Goal: Task Accomplishment & Management: Manage account settings

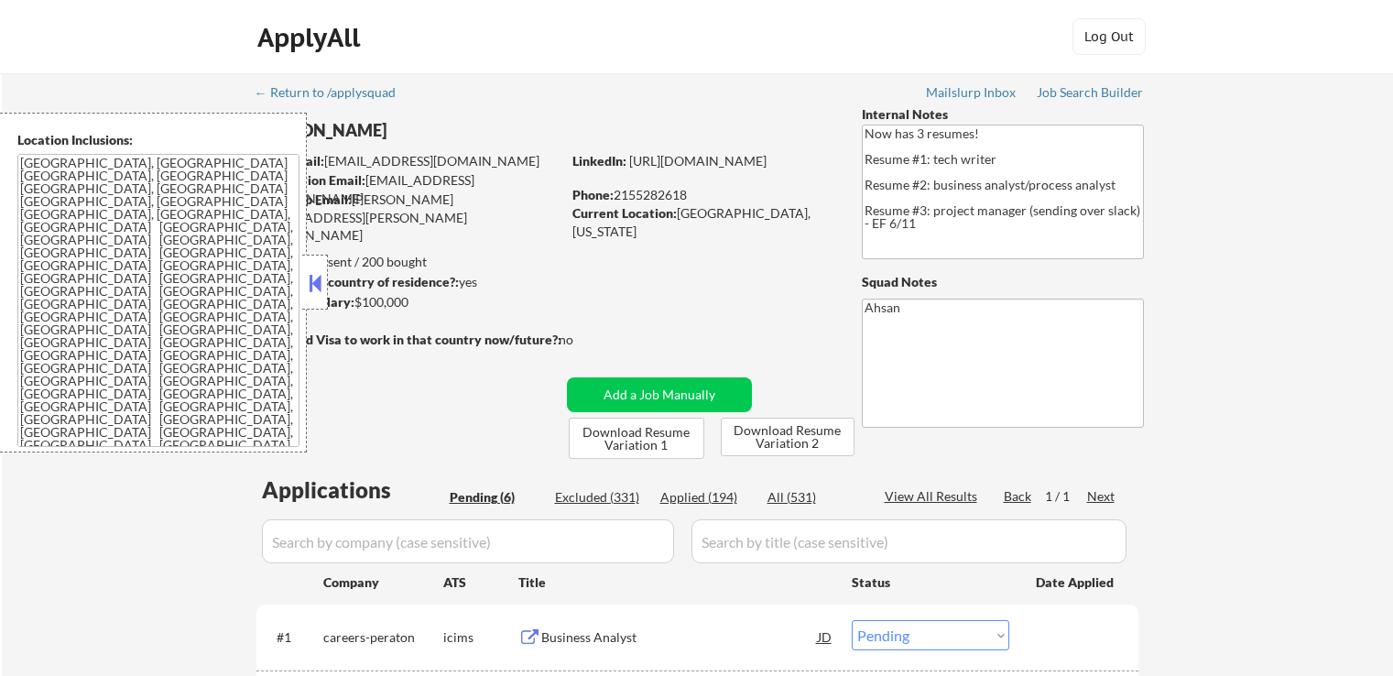
select select ""pending""
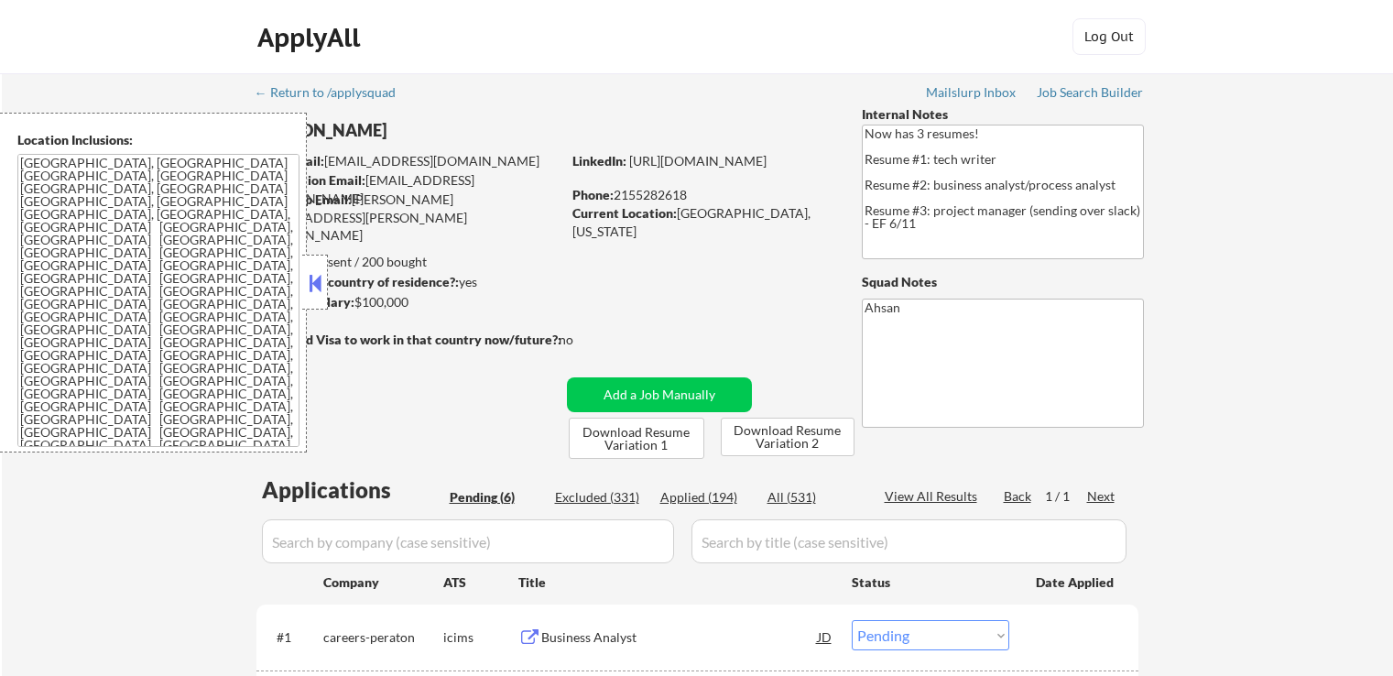
select select ""pending""
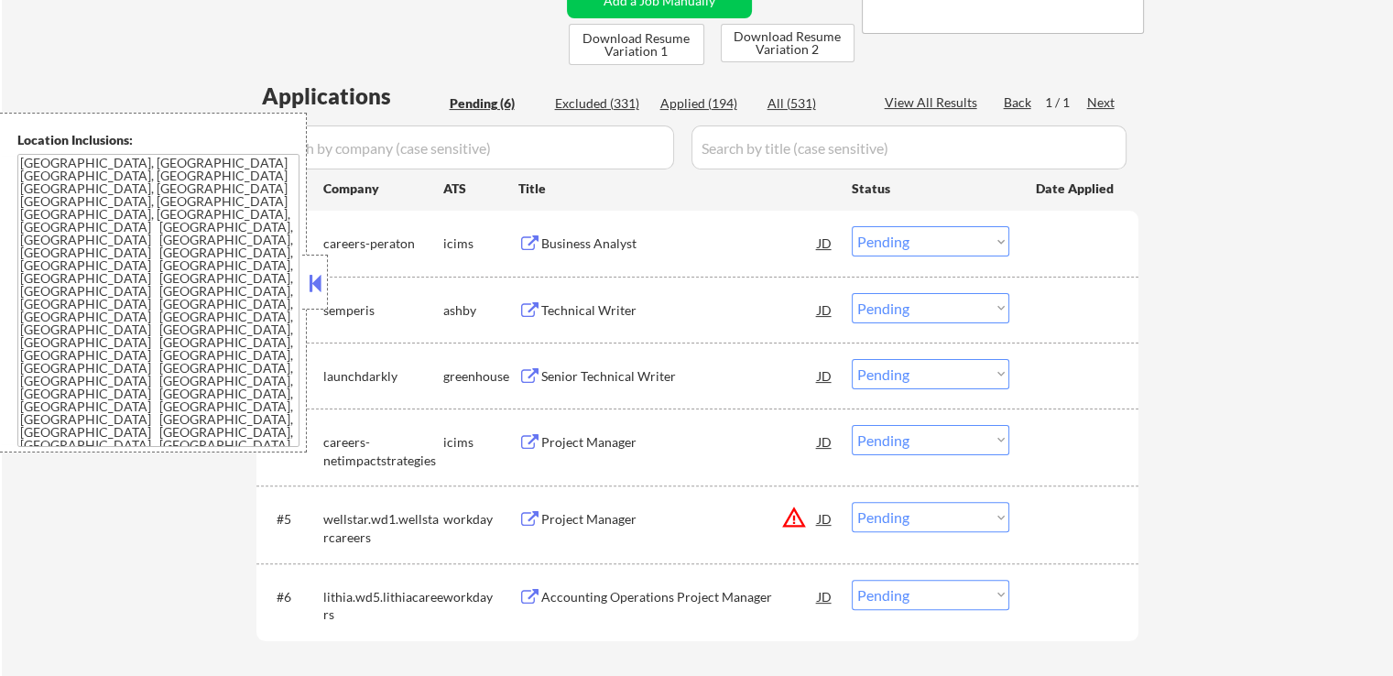
scroll to position [366, 0]
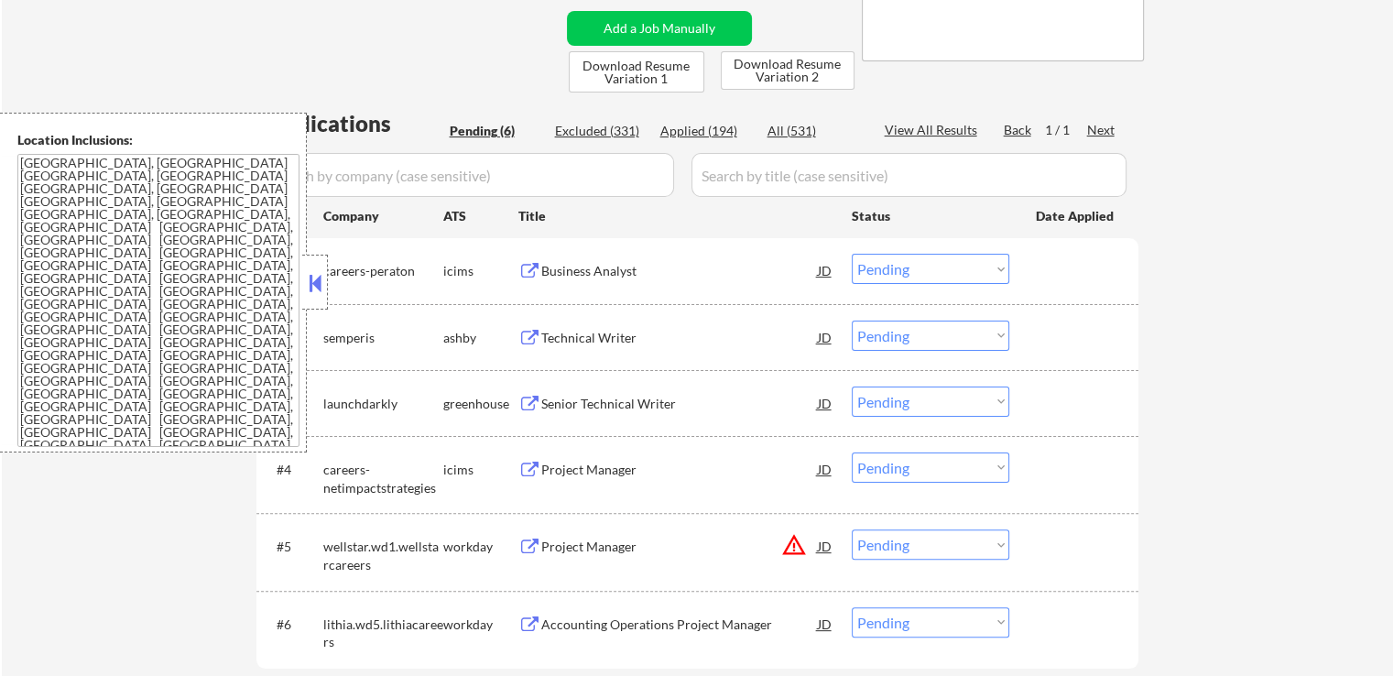
click at [539, 333] on button at bounding box center [529, 338] width 23 height 17
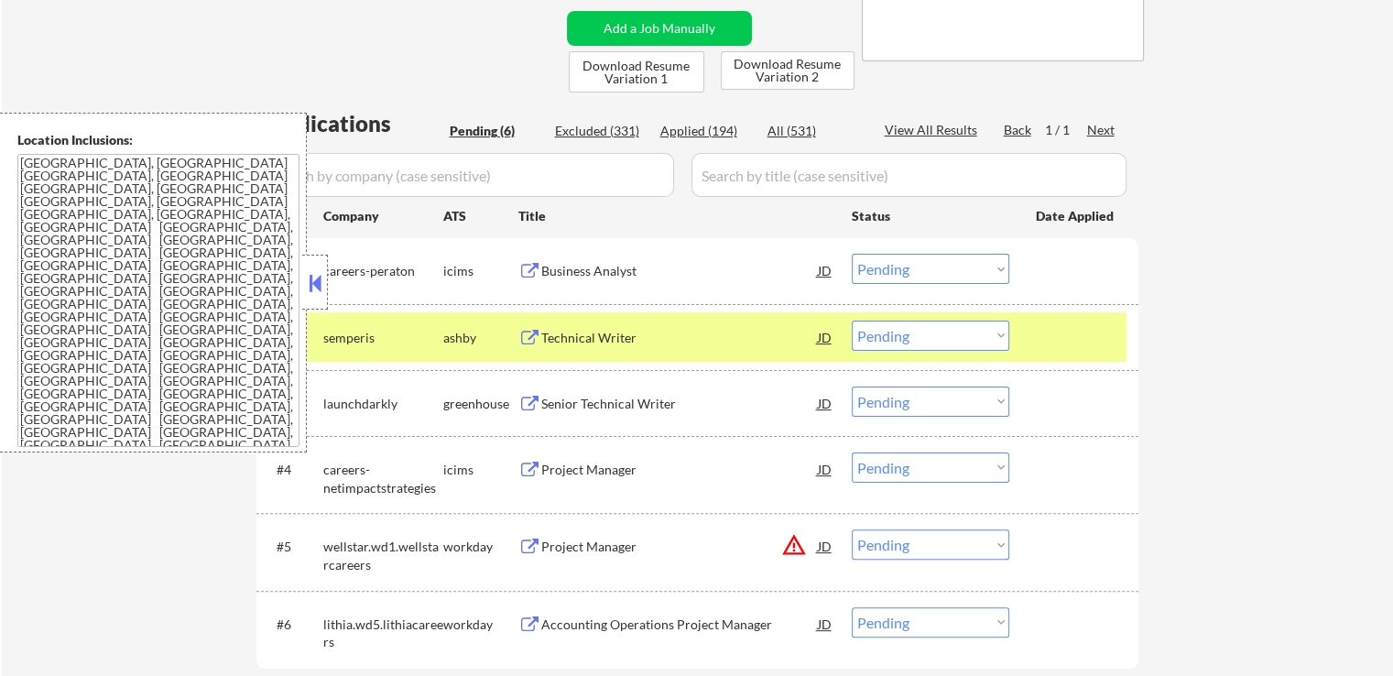
click at [920, 334] on select "Choose an option... Pending Applied Excluded (Questions) Excluded (Expired) Exc…" at bounding box center [931, 336] width 158 height 30
click at [852, 321] on select "Choose an option... Pending Applied Excluded (Questions) Excluded (Expired) Exc…" at bounding box center [931, 336] width 158 height 30
select select ""pending""
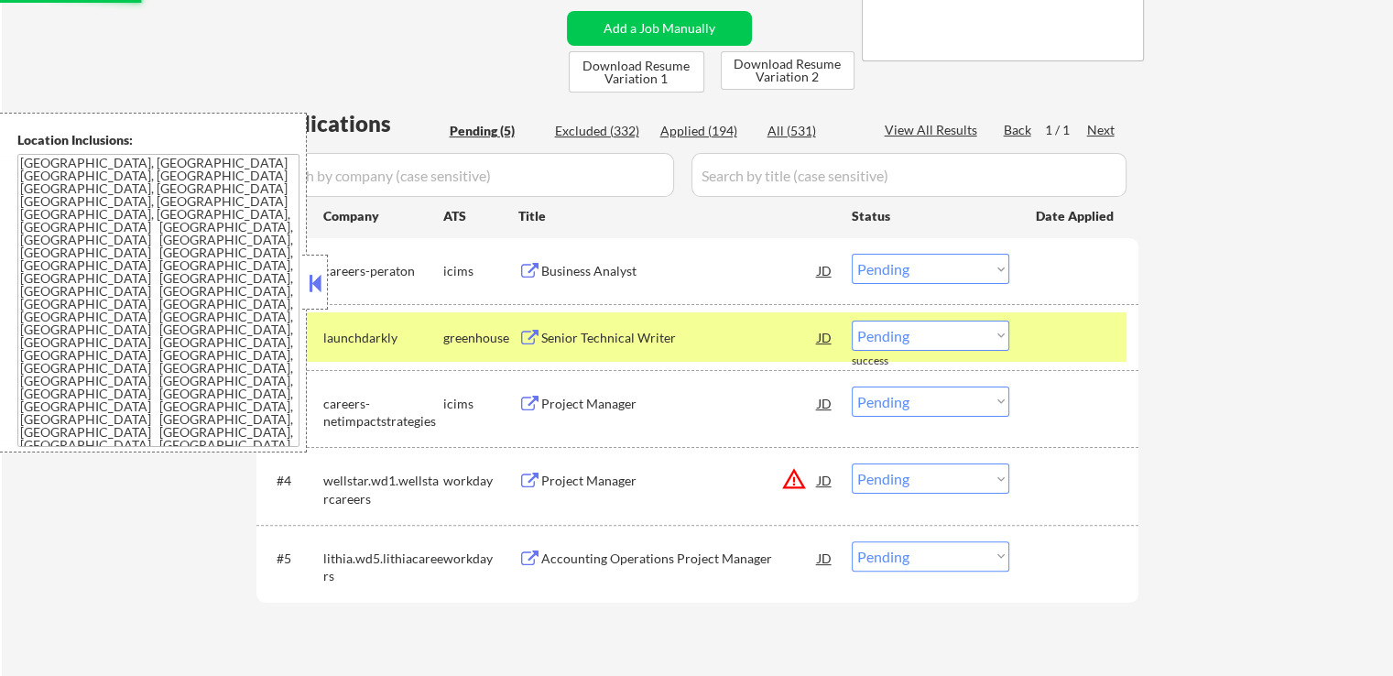
click at [521, 334] on button at bounding box center [529, 338] width 23 height 17
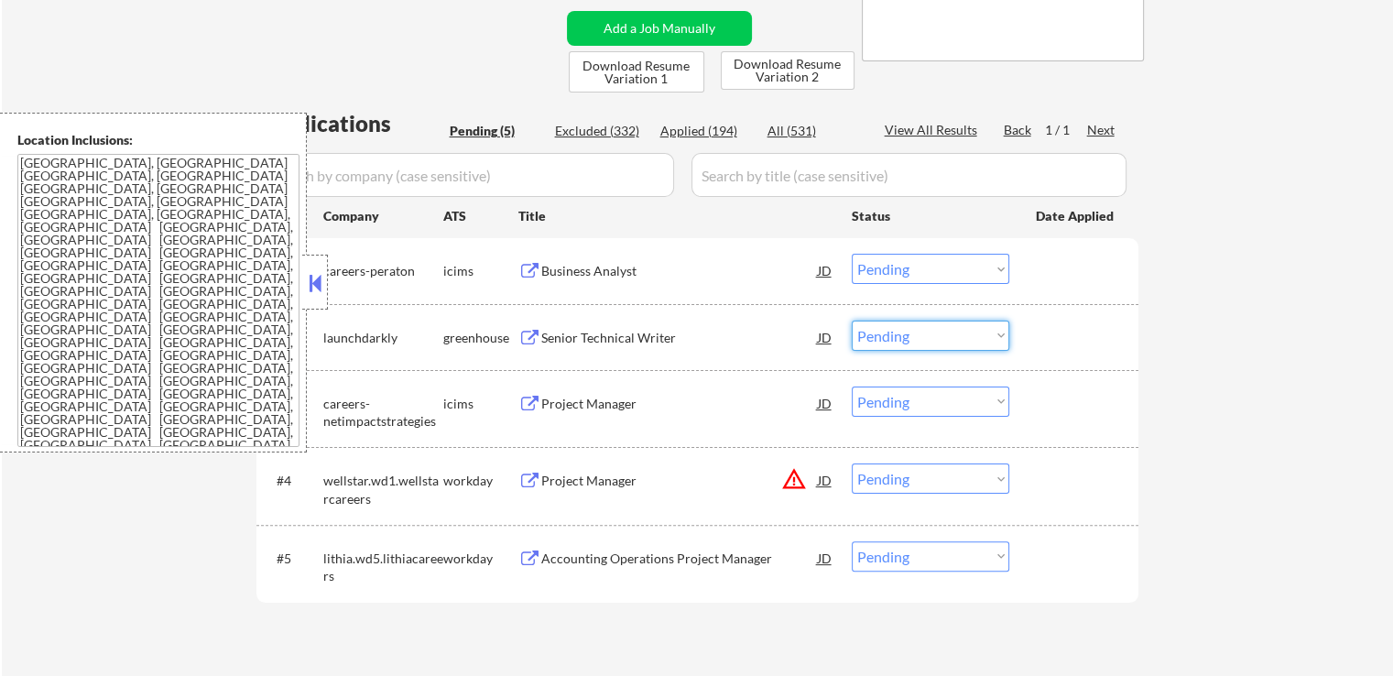
click at [964, 332] on select "Choose an option... Pending Applied Excluded (Questions) Excluded (Expired) Exc…" at bounding box center [931, 336] width 158 height 30
click at [852, 321] on select "Choose an option... Pending Applied Excluded (Questions) Excluded (Expired) Exc…" at bounding box center [931, 336] width 158 height 30
click at [1197, 360] on div "← Return to /applysquad Mailslurp Inbox Job Search Builder [PERSON_NAME] User E…" at bounding box center [697, 195] width 1391 height 976
select select ""pending""
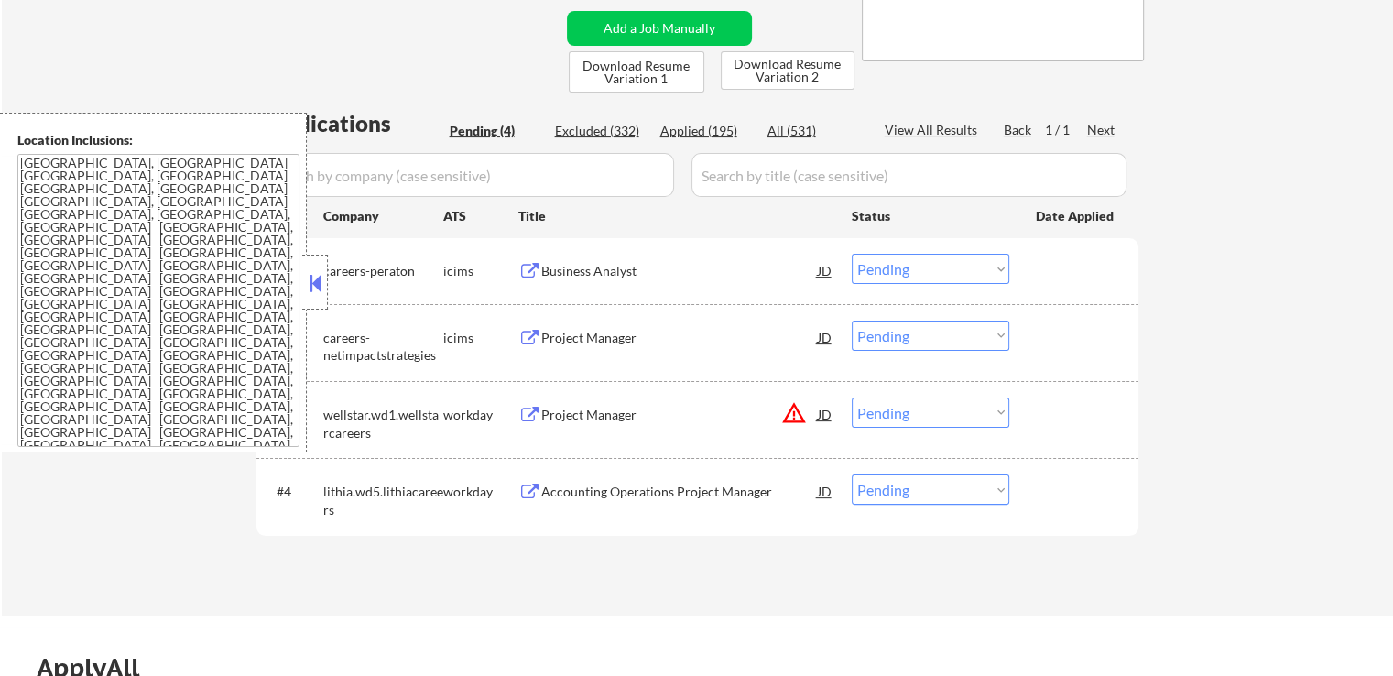
click at [551, 563] on div "Applications Pending (4) Excluded (332) Applied (195) All (531) View All Result…" at bounding box center [697, 344] width 882 height 473
click at [497, 517] on div "#4 lithia.wd5.lithiacareers workday Accounting Operations Project Manager JD wa…" at bounding box center [694, 496] width 865 height 60
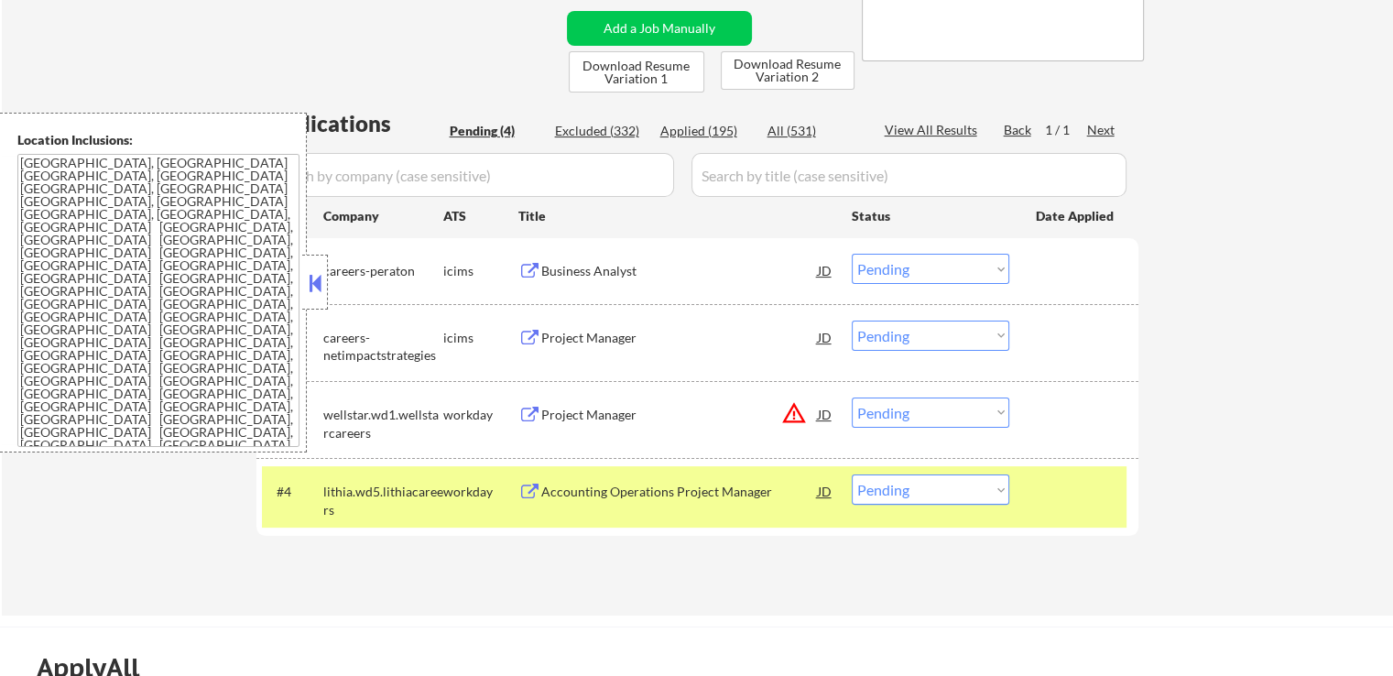
click at [524, 491] on button at bounding box center [529, 492] width 23 height 17
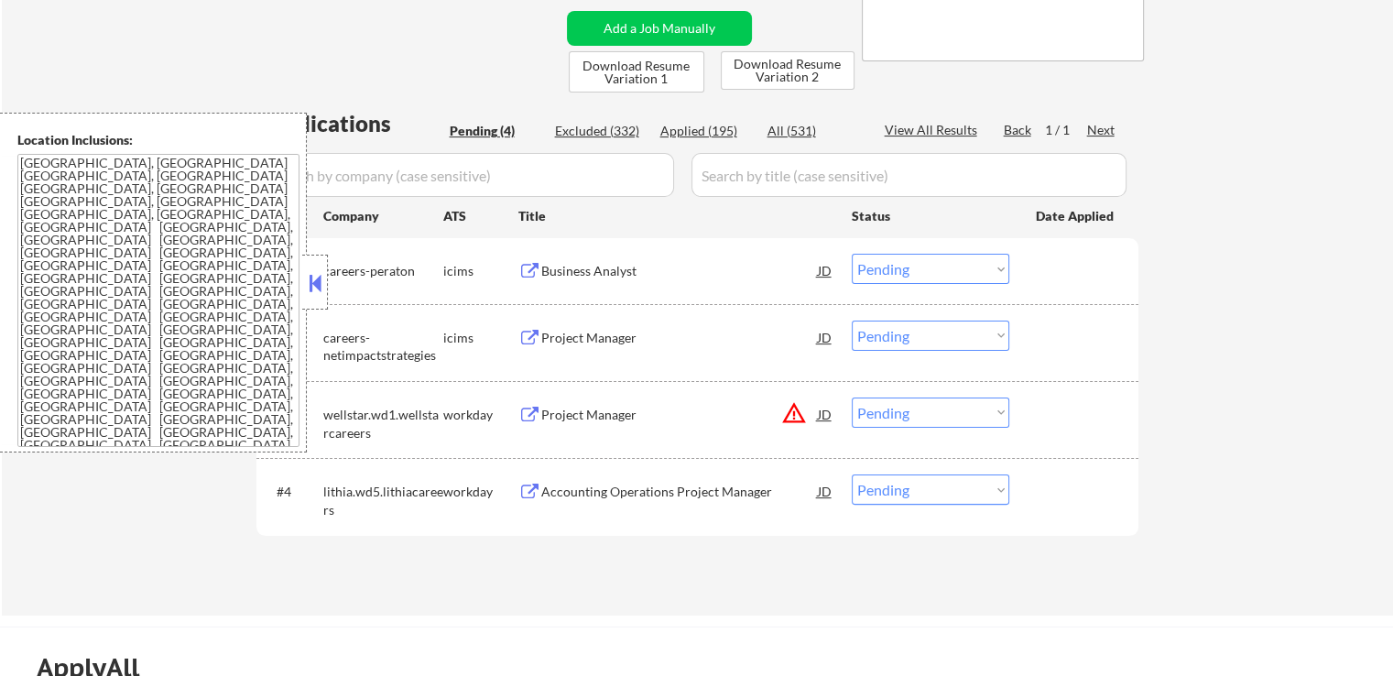
click at [919, 494] on select "Choose an option... Pending Applied Excluded (Questions) Excluded (Expired) Exc…" at bounding box center [931, 489] width 158 height 30
select select ""excluded__location_""
click at [852, 474] on select "Choose an option... Pending Applied Excluded (Questions) Excluded (Expired) Exc…" at bounding box center [931, 489] width 158 height 30
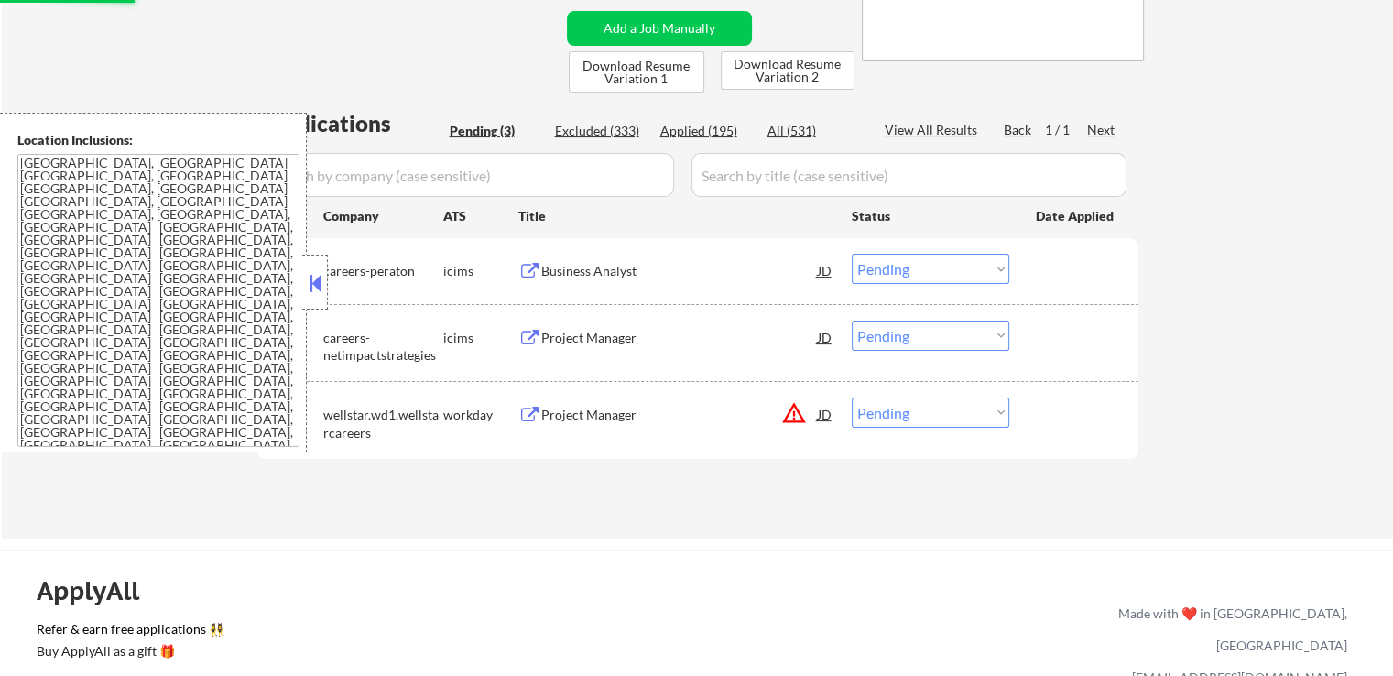
click at [529, 264] on button at bounding box center [529, 271] width 23 height 17
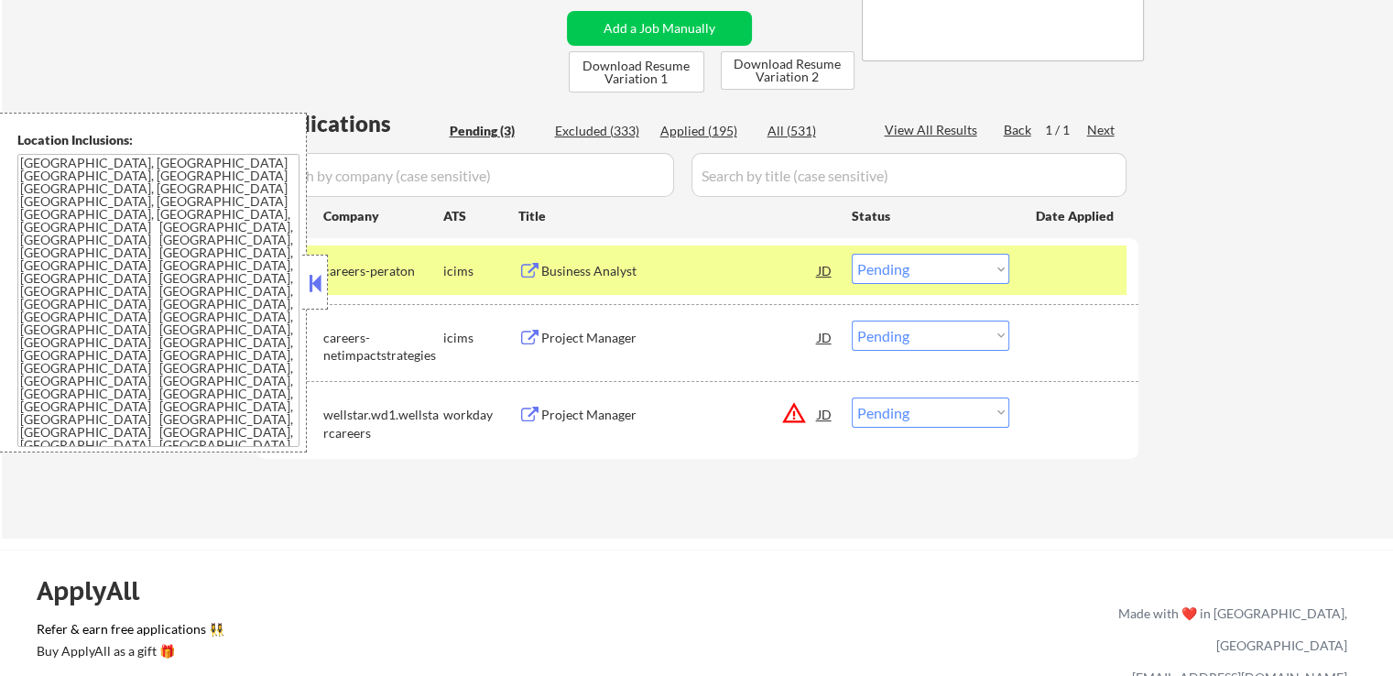
click at [526, 333] on button at bounding box center [529, 338] width 23 height 17
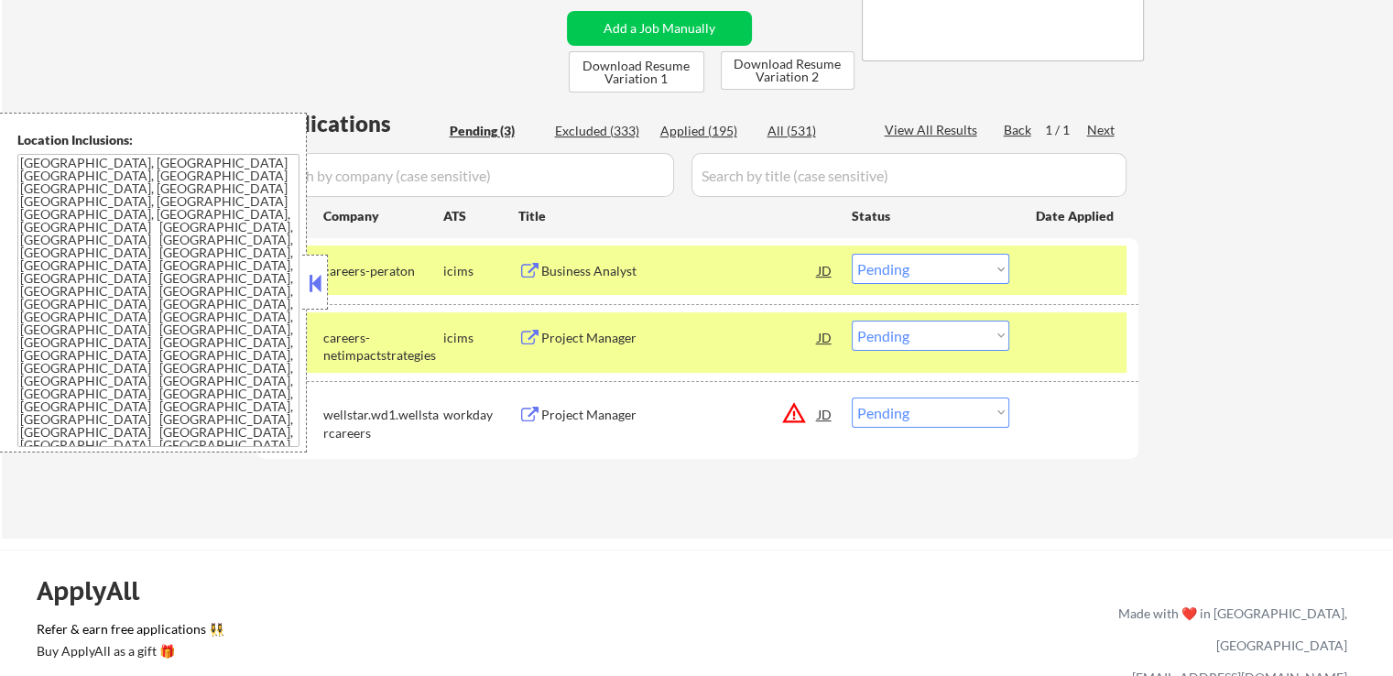
click at [530, 419] on button at bounding box center [529, 415] width 23 height 17
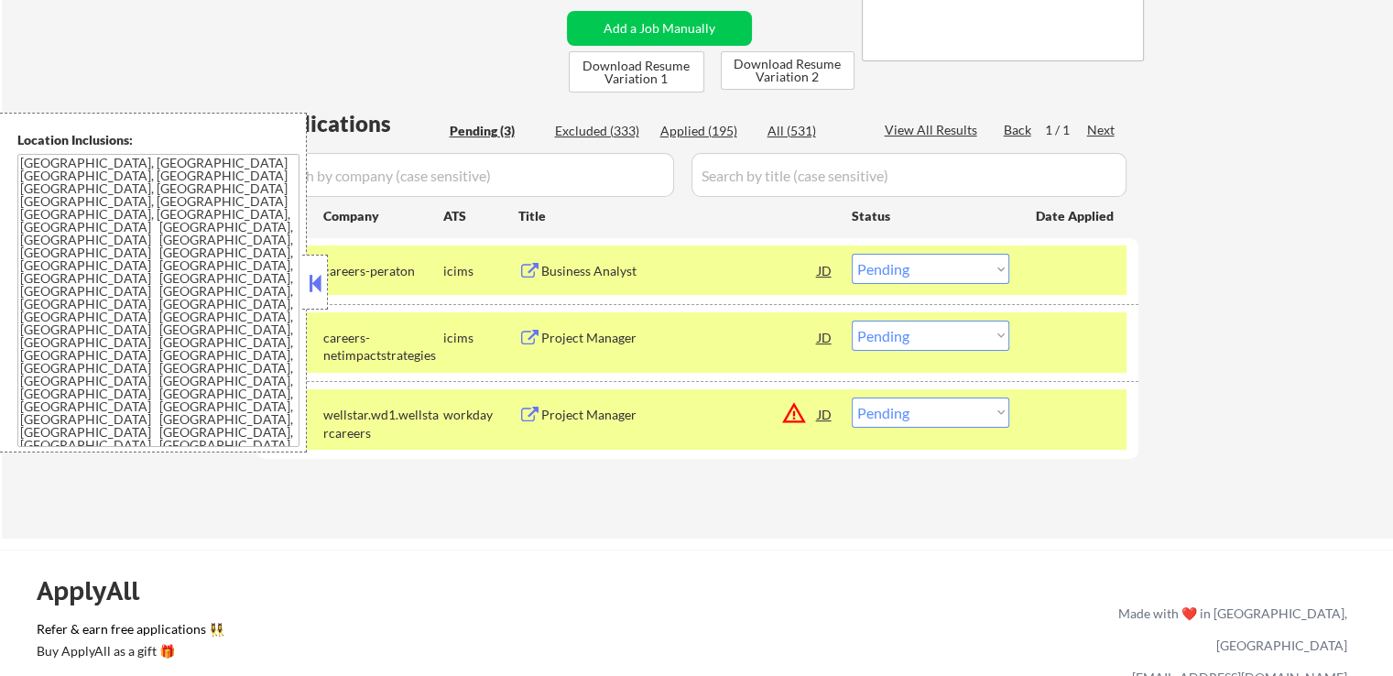
click at [965, 420] on select "Choose an option... Pending Applied Excluded (Questions) Excluded (Expired) Exc…" at bounding box center [931, 413] width 158 height 30
select select ""excluded__location_""
click at [852, 398] on select "Choose an option... Pending Applied Excluded (Questions) Excluded (Expired) Exc…" at bounding box center [931, 413] width 158 height 30
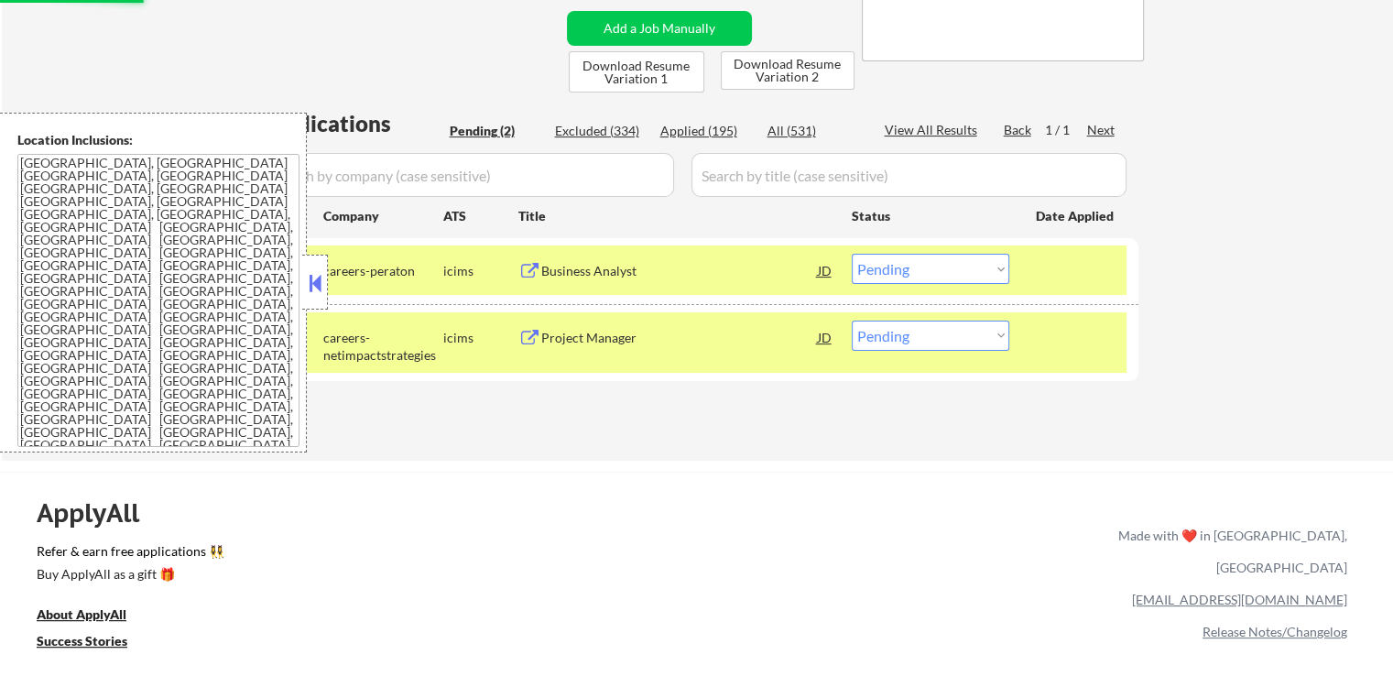
click at [799, 421] on div "Applications Pending (2) Excluded (334) Applied (195) All (531) View All Result…" at bounding box center [697, 267] width 882 height 318
click at [536, 328] on div "Project Manager JD" at bounding box center [676, 337] width 316 height 33
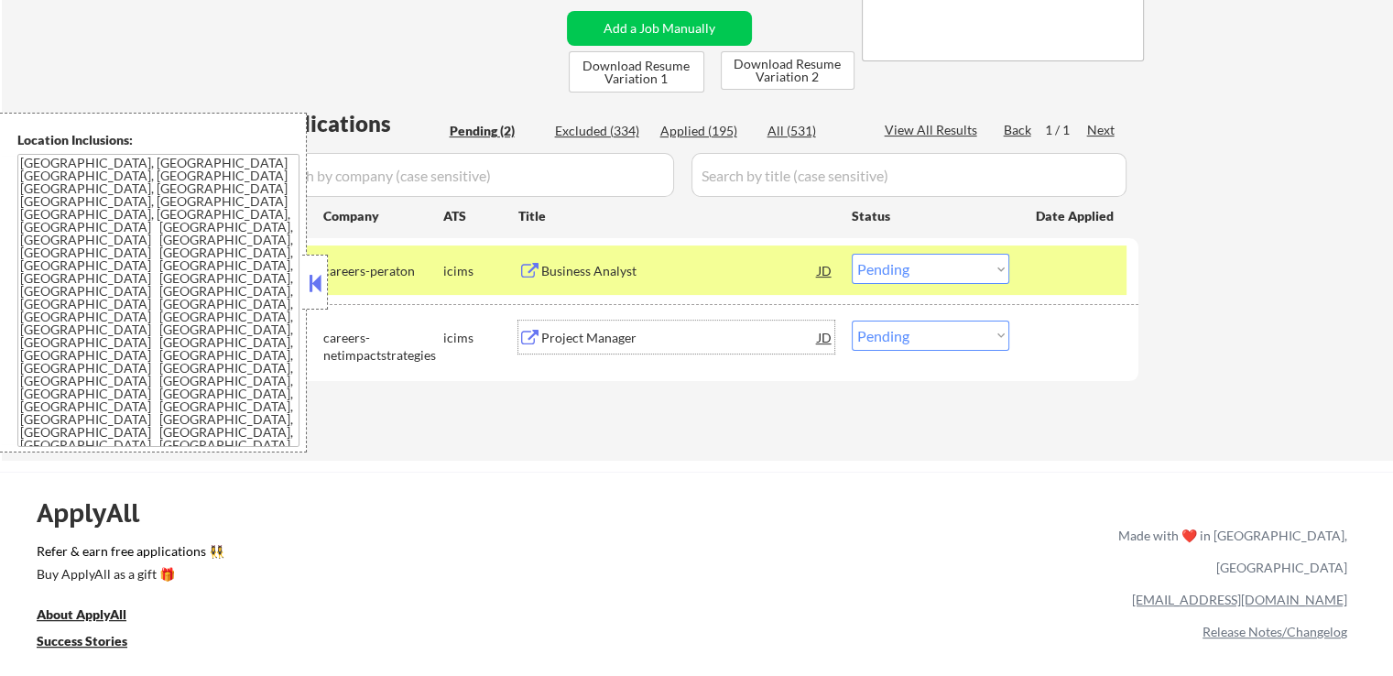
click at [522, 266] on button at bounding box center [529, 271] width 23 height 17
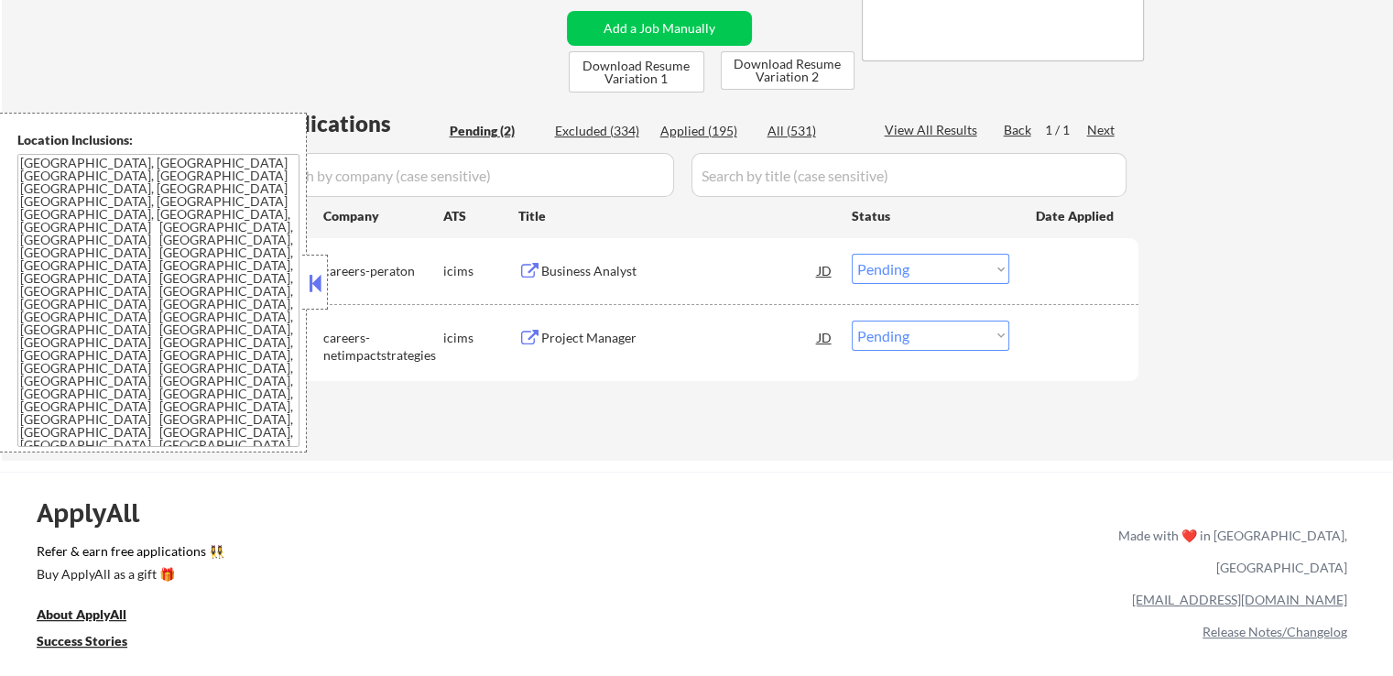
click at [934, 329] on select "Choose an option... Pending Applied Excluded (Questions) Excluded (Expired) Exc…" at bounding box center [931, 336] width 158 height 30
select select ""excluded__location_""
click at [852, 321] on select "Choose an option... Pending Applied Excluded (Questions) Excluded (Expired) Exc…" at bounding box center [931, 336] width 158 height 30
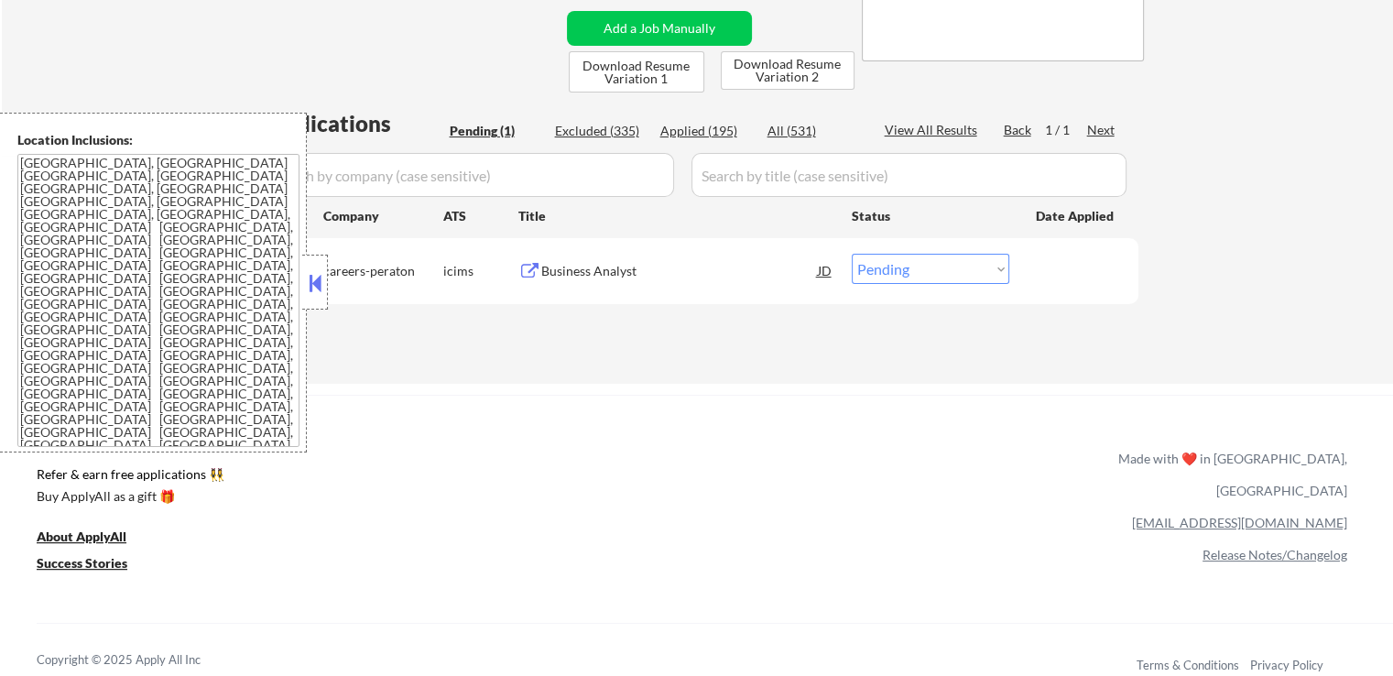
click at [920, 257] on select "Choose an option... Pending Applied Excluded (Questions) Excluded (Expired) Exc…" at bounding box center [931, 269] width 158 height 30
select select ""applied""
click at [852, 254] on select "Choose an option... Pending Applied Excluded (Questions) Excluded (Expired) Exc…" at bounding box center [931, 269] width 158 height 30
